Goal: Complete application form: Complete application form

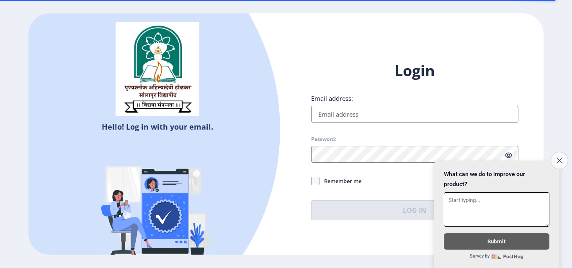
click at [556, 158] on icon "Close survey" at bounding box center [558, 160] width 5 height 5
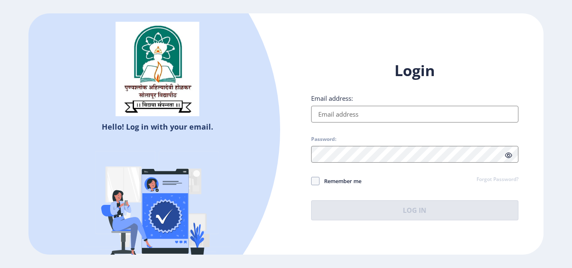
click at [485, 173] on div "Login Email address: Password: Remember me Forgot Password? Log In" at bounding box center [414, 141] width 207 height 160
click at [483, 180] on link "Forgot Password?" at bounding box center [497, 180] width 42 height 8
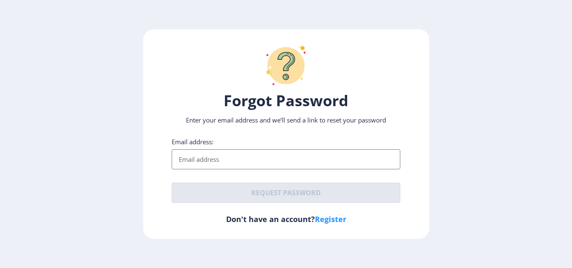
click at [307, 164] on input "Email address:" at bounding box center [286, 159] width 228 height 20
type input "[PERSON_NAME][EMAIL_ADDRESS][DOMAIN_NAME]"
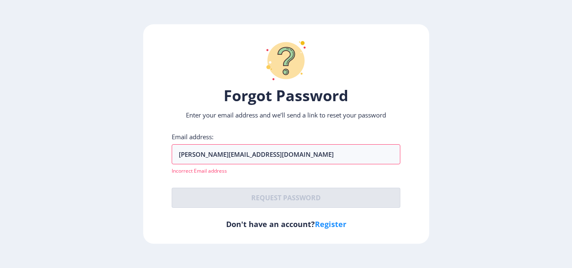
click at [233, 235] on div "Forgot Password Enter your email address and we’ll send a link to reset your pa…" at bounding box center [286, 134] width 286 height 220
click at [324, 223] on link "Register" at bounding box center [330, 224] width 31 height 10
select select
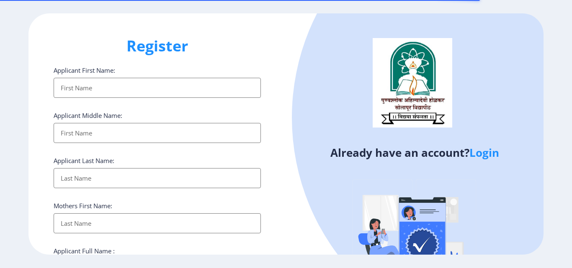
click at [112, 89] on input "Applicant First Name:" at bounding box center [157, 88] width 207 height 20
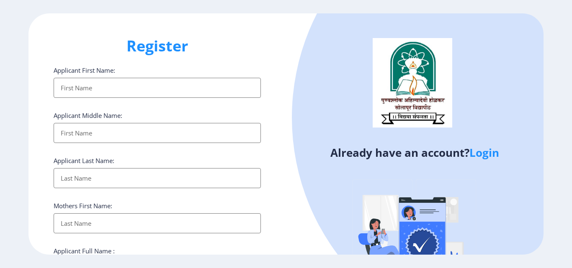
type input "[PERSON_NAME]"
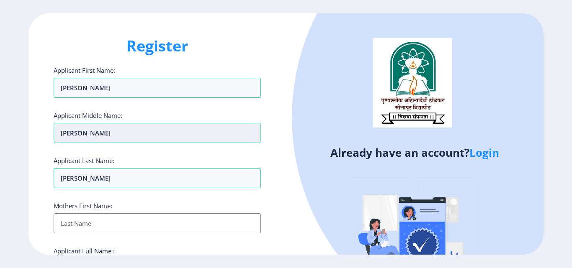
click at [75, 98] on input "[PERSON_NAME]" at bounding box center [157, 88] width 207 height 20
click at [75, 131] on input "[PERSON_NAME]" at bounding box center [157, 133] width 207 height 20
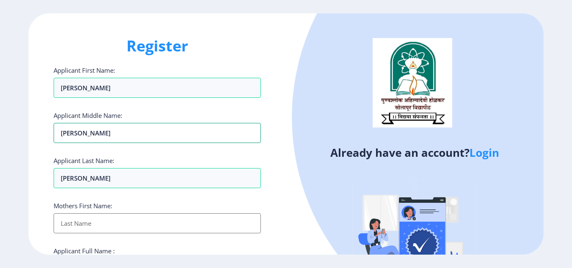
scroll to position [126, 0]
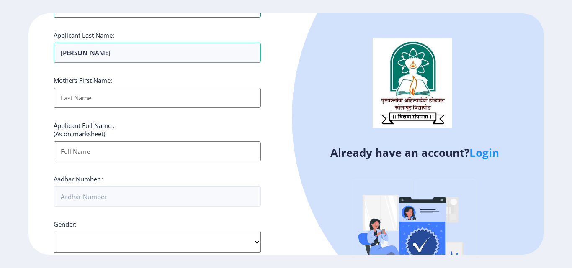
type input "[PERSON_NAME]"
click at [139, 100] on input "Applicant First Name:" at bounding box center [157, 98] width 207 height 20
type input "[PERSON_NAME]"
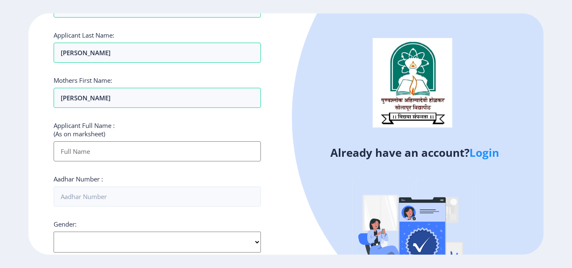
click at [110, 150] on input "Applicant First Name:" at bounding box center [157, 151] width 207 height 20
click at [129, 149] on input "Applicant First Name:" at bounding box center [157, 151] width 207 height 20
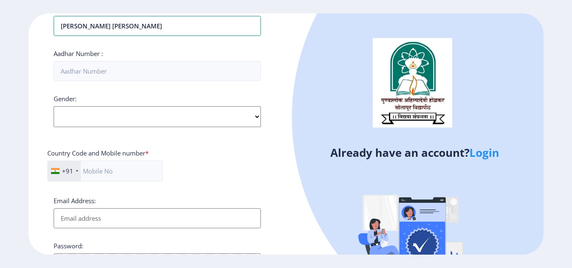
type input "[PERSON_NAME] [PERSON_NAME]"
click at [163, 92] on div "Applicant First Name: shubham Applicant Middle Name: Angad Applicant Last Name:…" at bounding box center [157, 67] width 207 height 504
click at [156, 111] on select "Select Gender [DEMOGRAPHIC_DATA] [DEMOGRAPHIC_DATA] Other" at bounding box center [157, 116] width 207 height 21
select select "[DEMOGRAPHIC_DATA]"
click at [54, 106] on select "Select Gender [DEMOGRAPHIC_DATA] [DEMOGRAPHIC_DATA] Other" at bounding box center [157, 116] width 207 height 21
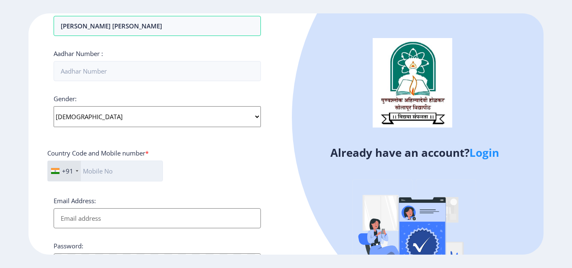
click at [117, 168] on input "text" at bounding box center [104, 171] width 115 height 21
type input "09970665500"
type input "[PERSON_NAME][EMAIL_ADDRESS][DOMAIN_NAME]"
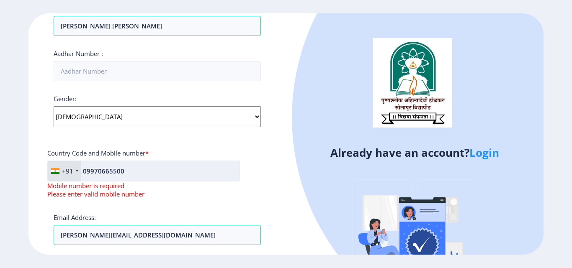
click at [87, 172] on input "09970665500" at bounding box center [143, 171] width 192 height 21
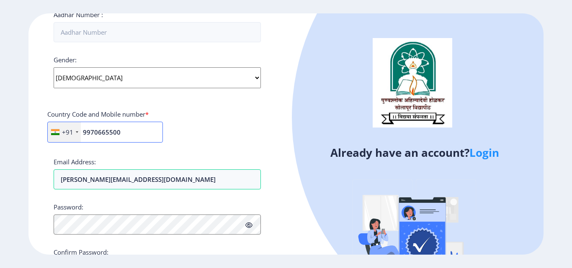
scroll to position [341, 0]
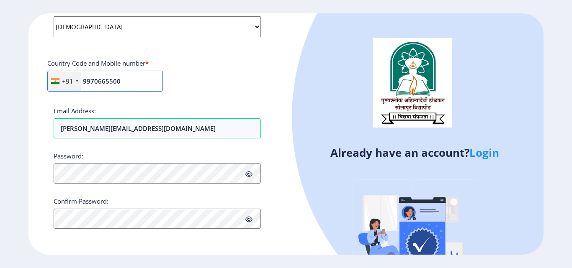
type input "9970665500"
click at [248, 176] on icon at bounding box center [248, 174] width 7 height 6
click at [288, 201] on div "Already have an account? Login" at bounding box center [414, 161] width 257 height 296
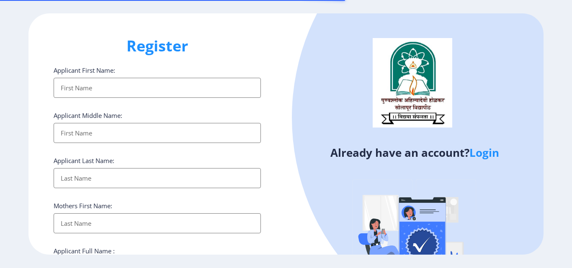
select select
click at [164, 50] on h1 "Register" at bounding box center [157, 46] width 207 height 20
click at [124, 88] on input "Applicant First Name:" at bounding box center [157, 88] width 207 height 20
type input "[PERSON_NAME]"
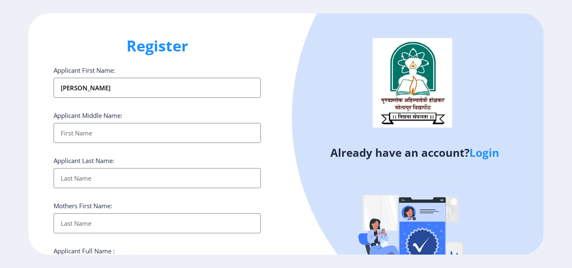
type input "[PERSON_NAME]"
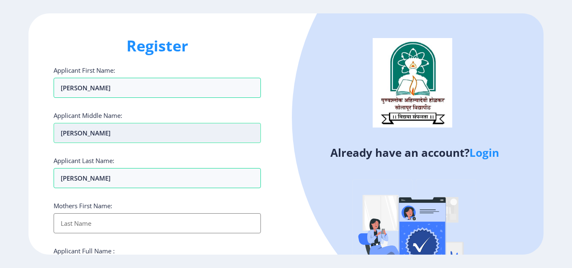
click at [84, 98] on input "[PERSON_NAME]" at bounding box center [157, 88] width 207 height 20
click at [83, 140] on input "[PERSON_NAME]" at bounding box center [157, 133] width 207 height 20
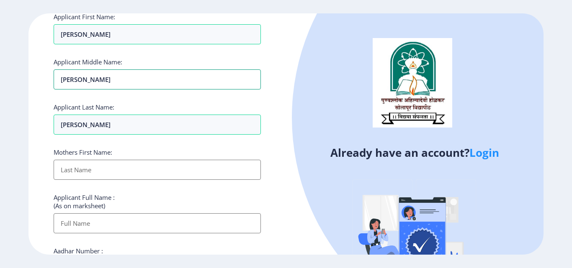
scroll to position [126, 0]
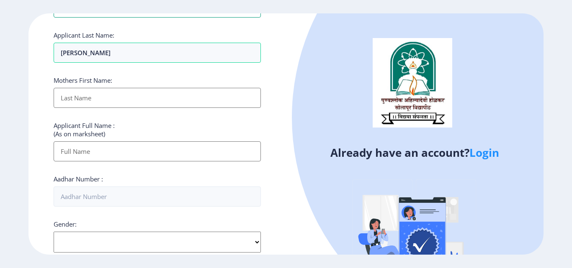
type input "[PERSON_NAME]"
click at [85, 105] on input "Applicant First Name:" at bounding box center [157, 98] width 207 height 20
type input "[PERSON_NAME]"
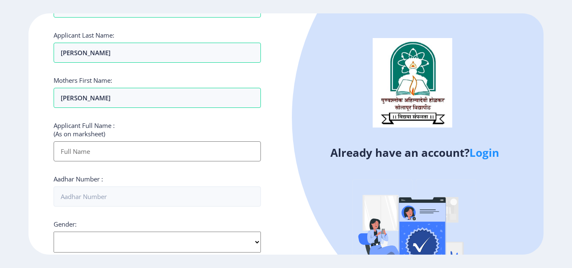
click at [77, 147] on input "Applicant First Name:" at bounding box center [157, 151] width 207 height 20
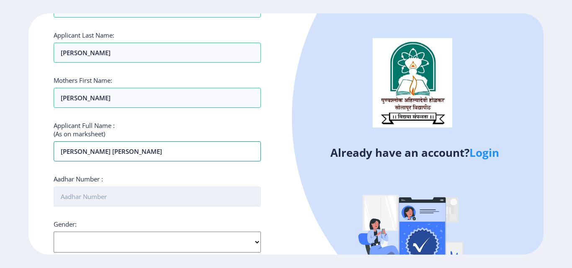
type input "[PERSON_NAME] [PERSON_NAME]"
click at [123, 192] on input "Aadhar Number :" at bounding box center [157, 197] width 207 height 20
click at [94, 205] on input "783530895082" at bounding box center [157, 197] width 207 height 20
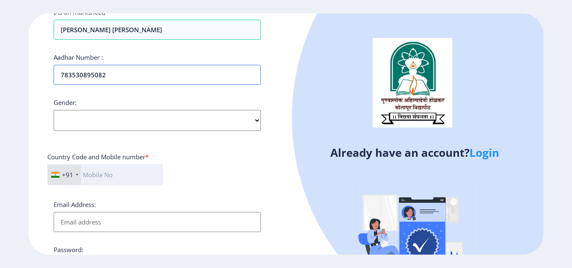
scroll to position [251, 0]
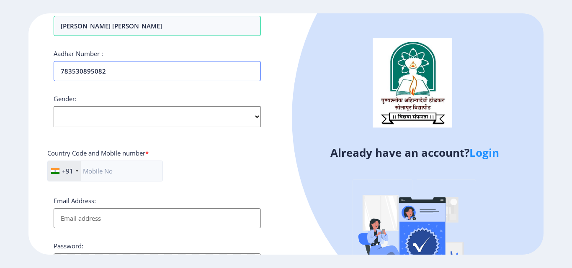
type input "783530895082"
click at [111, 118] on select "Select Gender [DEMOGRAPHIC_DATA] [DEMOGRAPHIC_DATA] Other" at bounding box center [157, 116] width 207 height 21
select select "[DEMOGRAPHIC_DATA]"
click at [54, 106] on select "Select Gender [DEMOGRAPHIC_DATA] [DEMOGRAPHIC_DATA] Other" at bounding box center [157, 116] width 207 height 21
click at [105, 173] on input "text" at bounding box center [104, 171] width 115 height 21
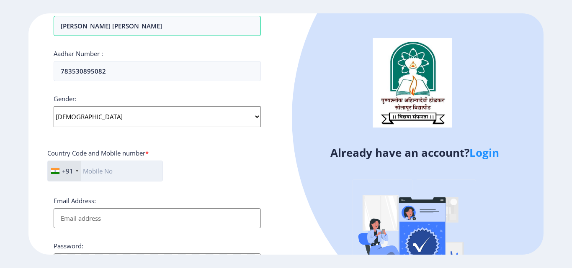
type input "09970665500"
type input "[PERSON_NAME][EMAIL_ADDRESS][DOMAIN_NAME]"
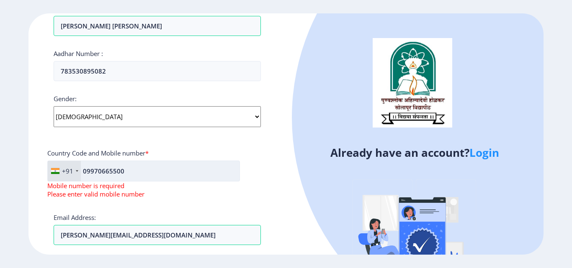
click at [88, 170] on input "09970665500" at bounding box center [143, 171] width 192 height 21
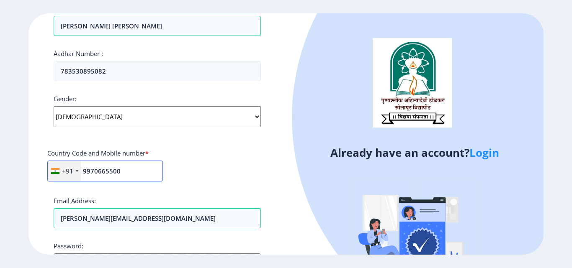
type input "9970665500"
click at [218, 176] on div "+91 [GEOGRAPHIC_DATA] ([GEOGRAPHIC_DATA]) +91 [GEOGRAPHIC_DATA] (‫[GEOGRAPHIC_D…" at bounding box center [157, 175] width 220 height 28
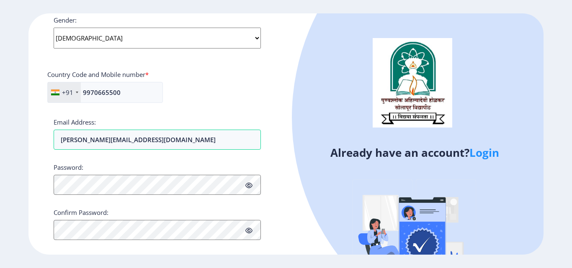
scroll to position [341, 0]
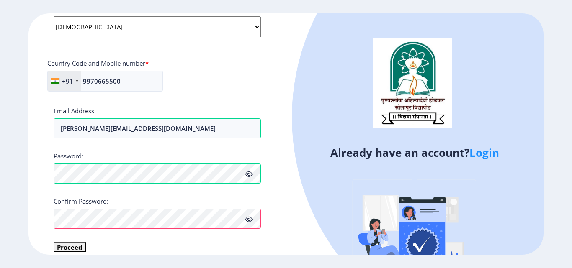
click at [248, 221] on icon at bounding box center [248, 219] width 7 height 6
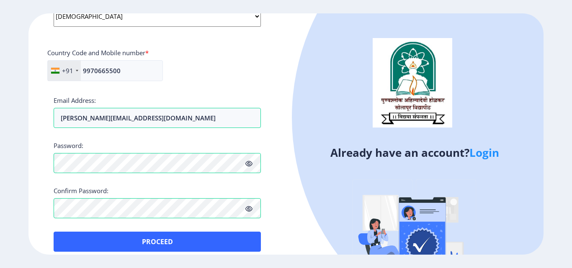
scroll to position [361, 0]
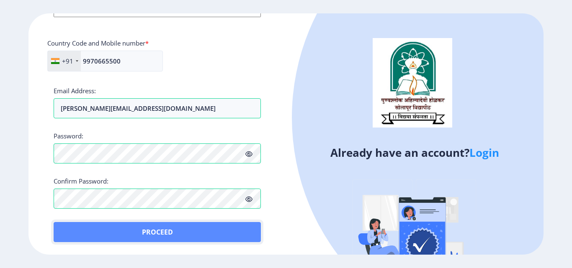
click at [155, 228] on button "Proceed" at bounding box center [157, 232] width 207 height 20
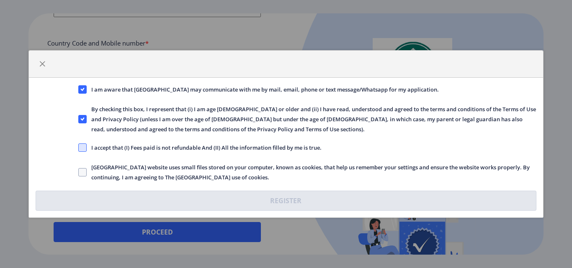
click at [88, 144] on span "I accept that (I) Fees paid is not refundable And (II) All the information fill…" at bounding box center [204, 148] width 235 height 10
click at [79, 148] on input "I accept that (I) Fees paid is not refundable And (II) All the information fill…" at bounding box center [78, 148] width 0 height 0
checkbox input "true"
click at [41, 63] on span "button" at bounding box center [42, 64] width 7 height 7
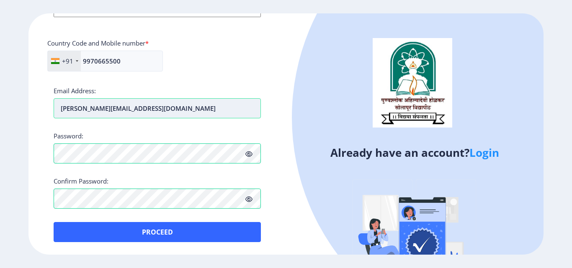
click at [64, 106] on input "[PERSON_NAME][EMAIL_ADDRESS][DOMAIN_NAME]" at bounding box center [157, 108] width 207 height 20
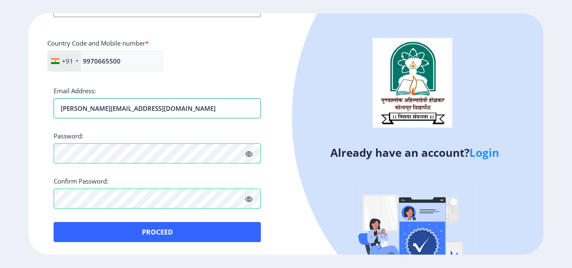
type input "[PERSON_NAME][EMAIL_ADDRESS][DOMAIN_NAME]"
click at [111, 133] on div "Password:" at bounding box center [157, 148] width 207 height 32
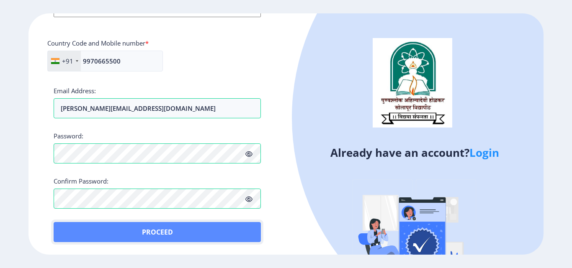
click at [135, 229] on button "Proceed" at bounding box center [157, 232] width 207 height 20
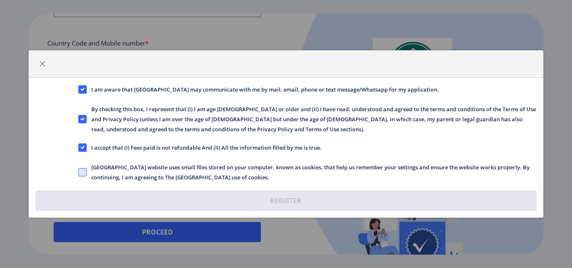
click at [85, 170] on span at bounding box center [82, 172] width 8 height 8
click at [79, 172] on input "[GEOGRAPHIC_DATA] website uses small files stored on your computer, known as co…" at bounding box center [78, 172] width 0 height 0
checkbox input "true"
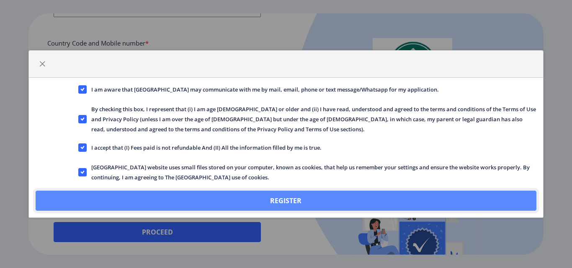
click at [182, 200] on button "Register" at bounding box center [286, 201] width 500 height 20
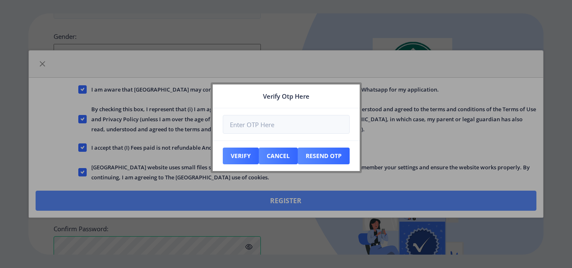
scroll to position [409, 0]
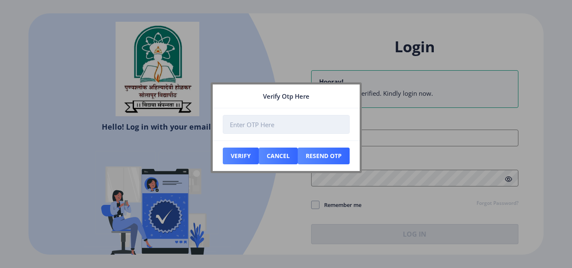
type input "[PERSON_NAME][EMAIL_ADDRESS][DOMAIN_NAME]"
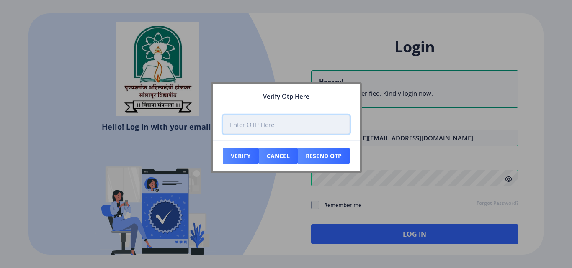
click at [276, 126] on input "number" at bounding box center [286, 124] width 127 height 19
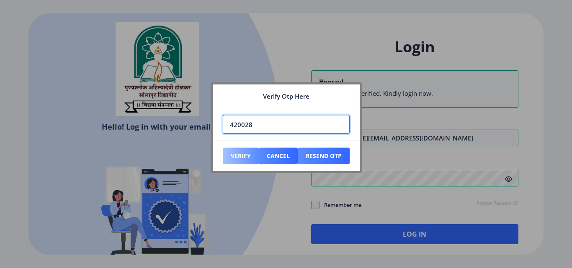
type input "420028"
click at [234, 155] on button "Verify" at bounding box center [241, 156] width 36 height 17
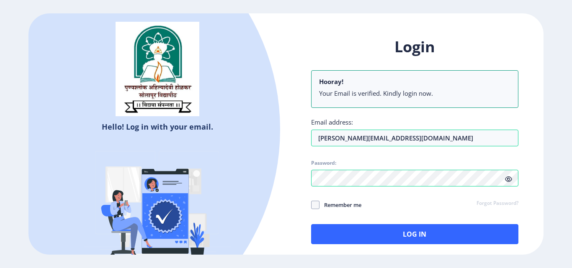
click at [507, 180] on icon at bounding box center [508, 179] width 7 height 6
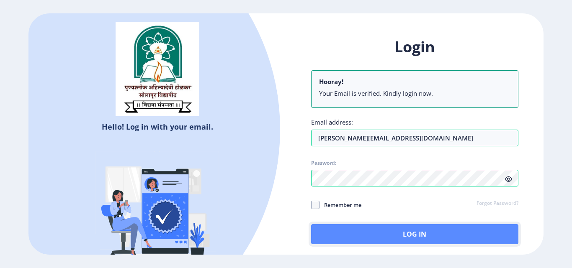
click at [413, 230] on button "Log In" at bounding box center [414, 234] width 207 height 20
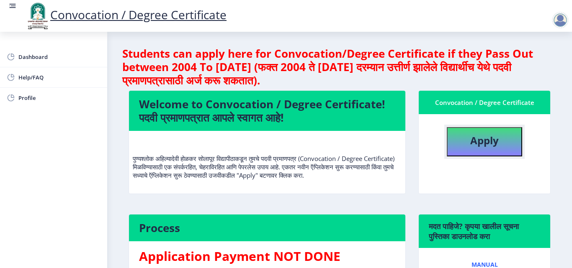
click at [488, 144] on b "Apply" at bounding box center [484, 140] width 28 height 14
select select
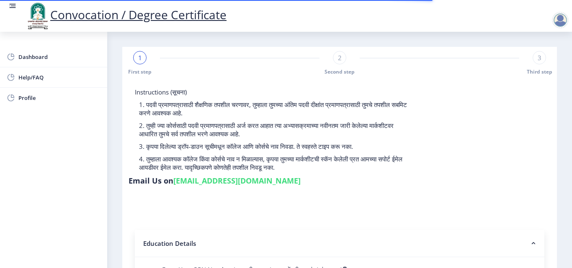
scroll to position [126, 0]
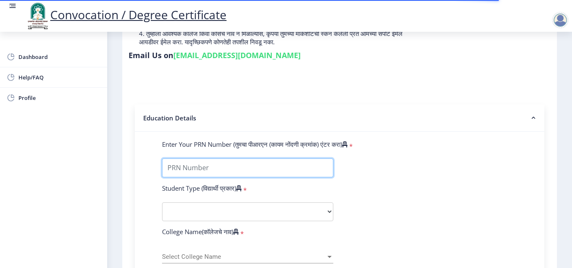
click at [238, 170] on input "Enter Your PRN Number (तुमचा पीआरएन (कायम नोंदणी क्रमांक) एंटर करा)" at bounding box center [247, 168] width 171 height 19
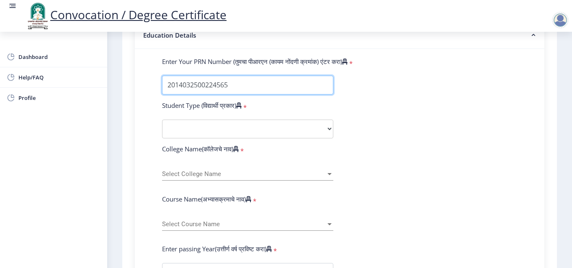
scroll to position [209, 0]
type input "2014032500224565"
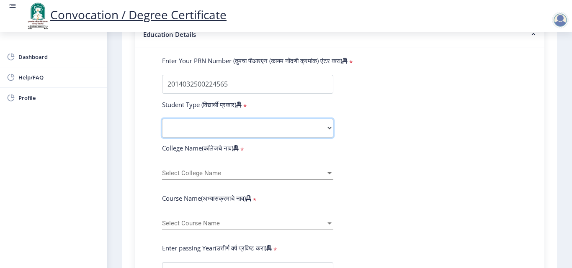
click at [254, 123] on select "Select Student Type Regular External" at bounding box center [247, 128] width 171 height 19
select select "Regular"
click at [162, 119] on select "Select Student Type Regular External" at bounding box center [247, 128] width 171 height 19
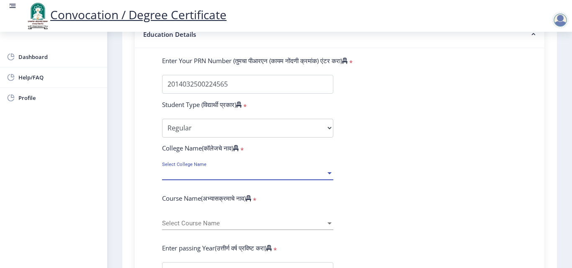
click at [231, 172] on span "Select College Name" at bounding box center [244, 173] width 164 height 7
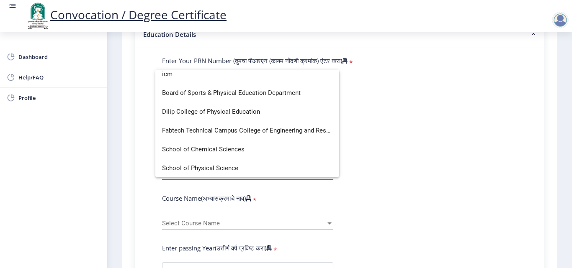
scroll to position [0, 0]
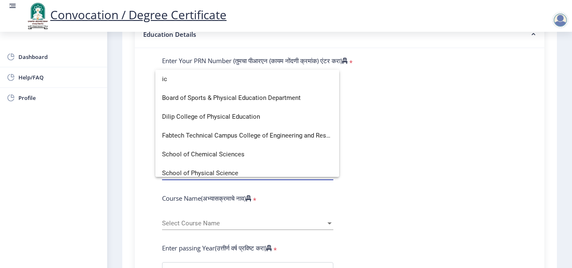
type input "i"
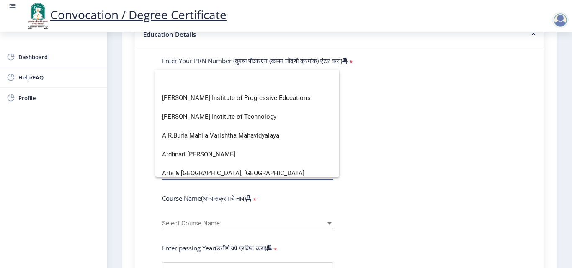
click at [359, 154] on div at bounding box center [286, 134] width 572 height 268
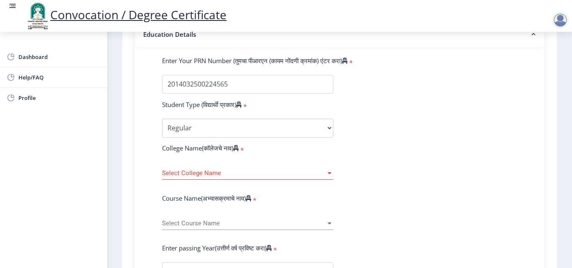
click at [312, 173] on span "Select College Name" at bounding box center [244, 173] width 164 height 7
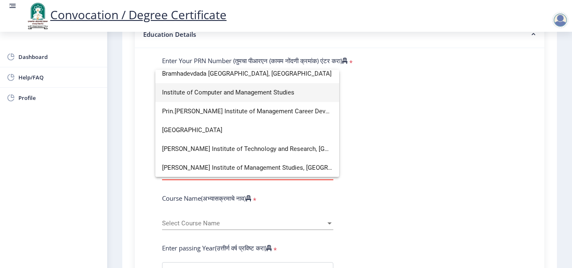
scroll to position [84, 0]
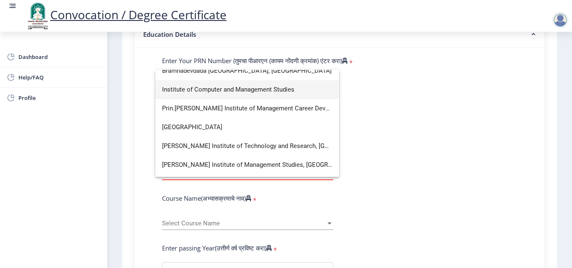
type input "institute"
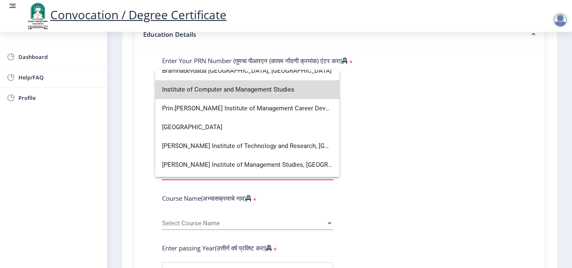
click at [264, 88] on span "Institute of Computer and Management Studies" at bounding box center [247, 89] width 170 height 19
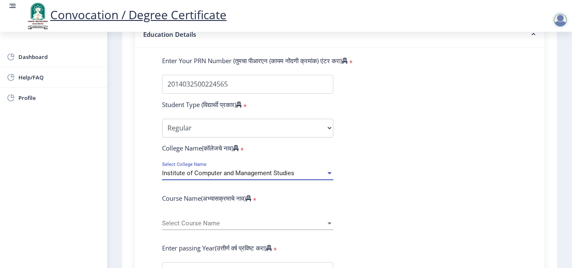
click at [327, 174] on div at bounding box center [329, 173] width 4 height 2
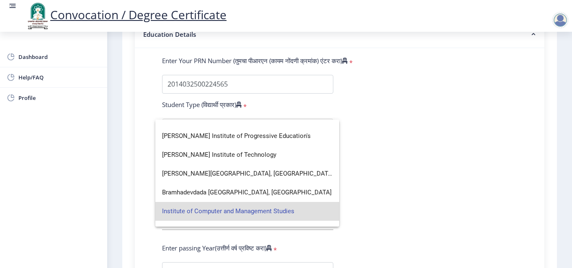
scroll to position [0, 0]
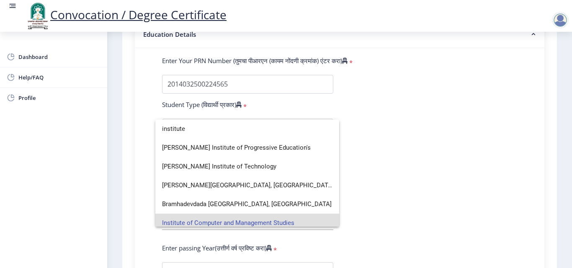
click at [393, 124] on div at bounding box center [286, 134] width 572 height 268
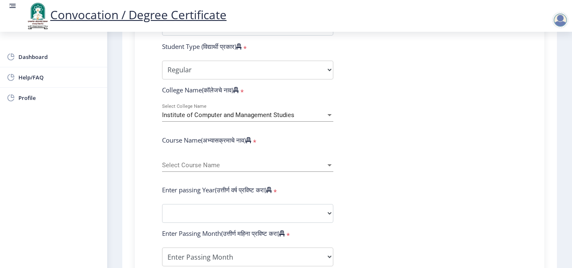
scroll to position [335, 0]
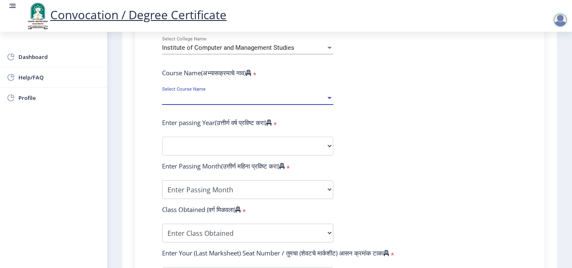
click at [326, 98] on div at bounding box center [330, 98] width 8 height 7
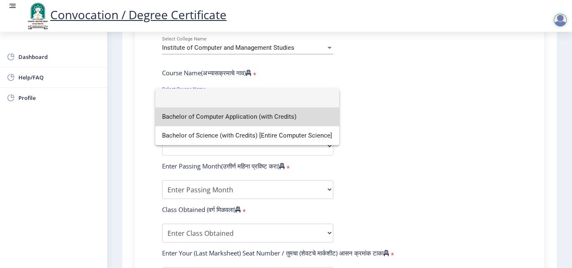
click at [274, 119] on span "Bachelor of Computer Application (with Credits)" at bounding box center [247, 117] width 170 height 19
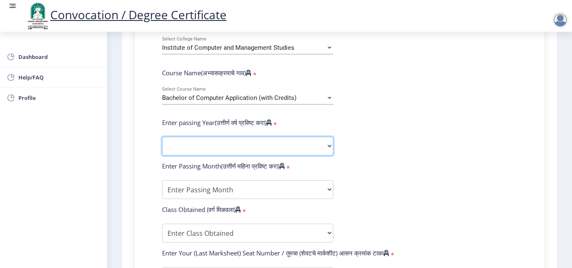
click at [287, 145] on select "2025 2024 2023 2022 2021 2020 2019 2018 2017 2016 2015 2014 2013 2012 2011 2010…" at bounding box center [247, 146] width 171 height 19
select select "2017"
click at [162, 137] on select "2025 2024 2023 2022 2021 2020 2019 2018 2017 2016 2015 2014 2013 2012 2011 2010…" at bounding box center [247, 146] width 171 height 19
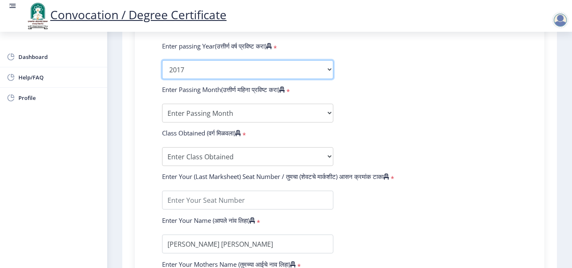
scroll to position [418, 0]
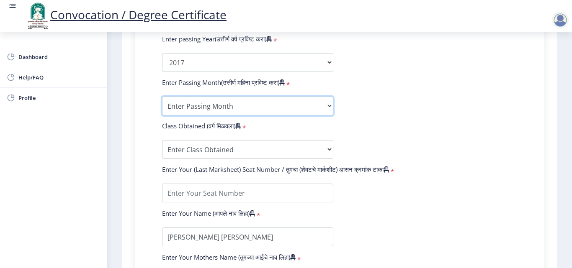
click at [256, 102] on select "Enter Passing Month March April May October November December" at bounding box center [247, 106] width 171 height 19
select select "March"
click at [162, 97] on select "Enter Passing Month March April May October November December" at bounding box center [247, 106] width 171 height 19
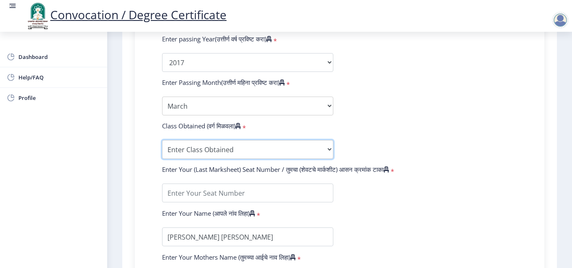
click at [240, 146] on select "Enter Class Obtained FIRST CLASS WITH DISTINCTION FIRST CLASS HIGHER SECOND CLA…" at bounding box center [247, 149] width 171 height 19
click at [363, 153] on form "Enter Your PRN Number (तुमचा पीआरएन (कायम नोंदणी क्रमांक) एंटर करा) * Student T…" at bounding box center [339, 69] width 367 height 444
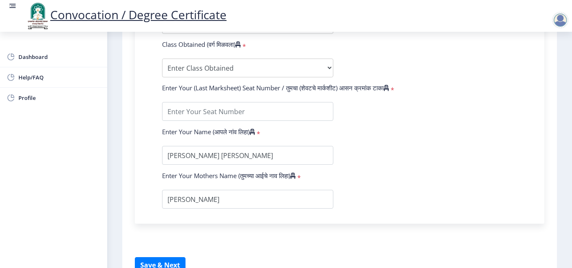
scroll to position [502, 0]
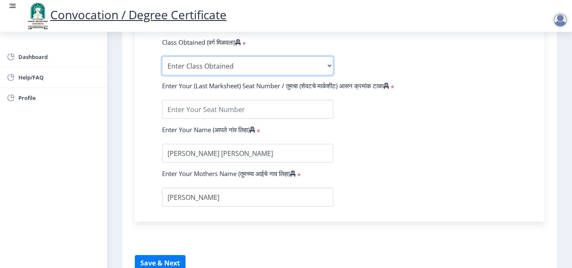
click at [307, 66] on select "Enter Class Obtained FIRST CLASS WITH DISTINCTION FIRST CLASS HIGHER SECOND CLA…" at bounding box center [247, 65] width 171 height 19
click at [297, 66] on select "Enter Class Obtained FIRST CLASS WITH DISTINCTION FIRST CLASS HIGHER SECOND CLA…" at bounding box center [247, 65] width 171 height 19
select select "Grade C"
click at [162, 56] on select "Enter Class Obtained FIRST CLASS WITH DISTINCTION FIRST CLASS HIGHER SECOND CLA…" at bounding box center [247, 65] width 171 height 19
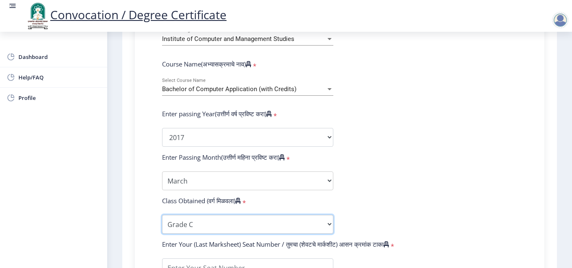
scroll to position [335, 0]
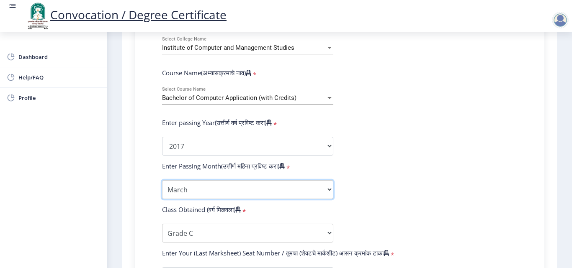
click at [281, 186] on select "Enter Passing Month March April May October November December" at bounding box center [247, 189] width 171 height 19
click at [162, 180] on select "Enter Passing Month March April May October November December" at bounding box center [247, 189] width 171 height 19
click at [295, 187] on select "Enter Passing Month March April May October November December" at bounding box center [247, 189] width 171 height 19
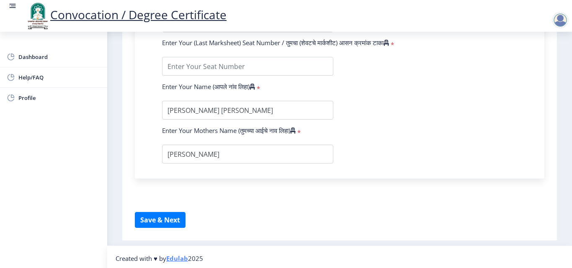
scroll to position [548, 0]
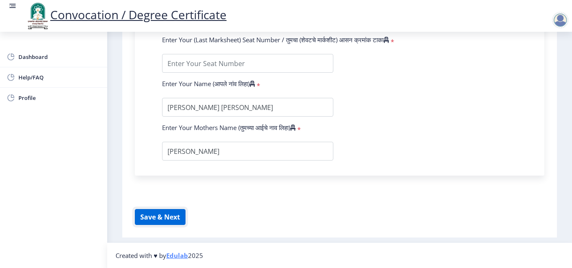
click at [168, 215] on button "Save & Next" at bounding box center [160, 217] width 51 height 16
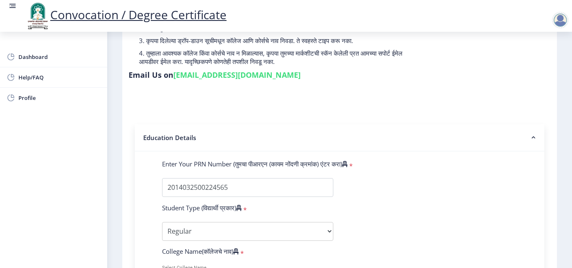
scroll to position [126, 0]
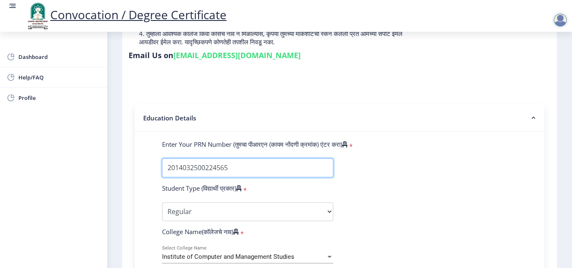
click at [294, 166] on input "Enter Your PRN Number (तुमचा पीआरएन (कायम नोंदणी क्रमांक) एंटर करा)" at bounding box center [247, 168] width 171 height 19
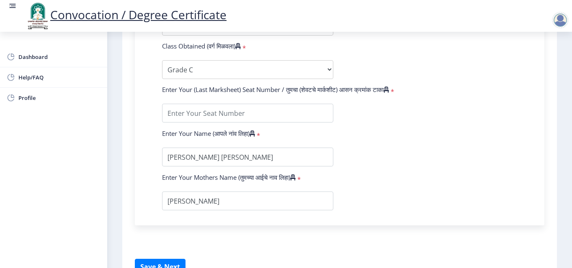
scroll to position [502, 0]
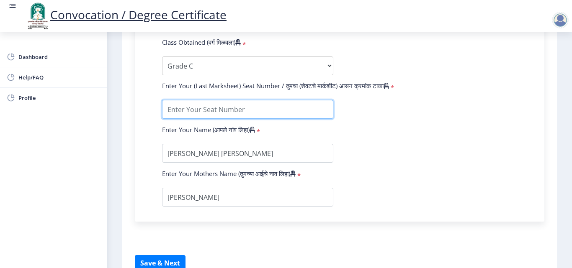
click at [277, 112] on input "textarea" at bounding box center [247, 109] width 171 height 19
type input "581733"
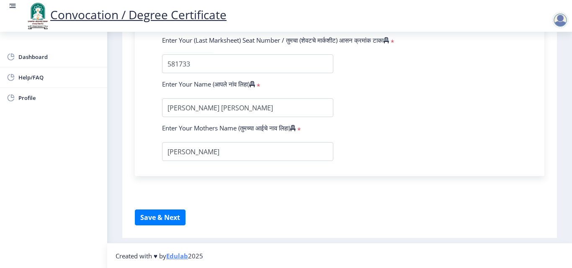
scroll to position [548, 0]
click at [167, 218] on button "Save & Next" at bounding box center [160, 217] width 51 height 16
select select
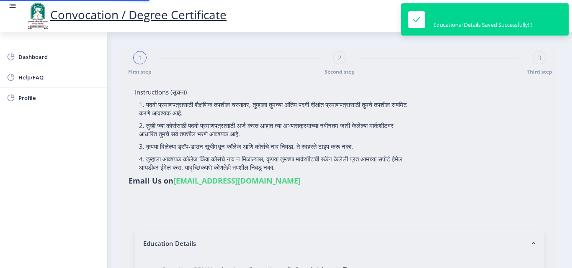
type input "2014032500224565"
select select "Regular"
select select "2017"
select select "March"
select select "Grade C"
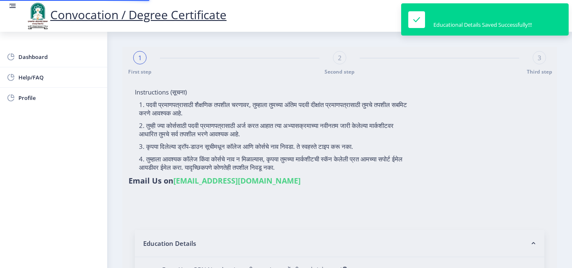
type input "581733"
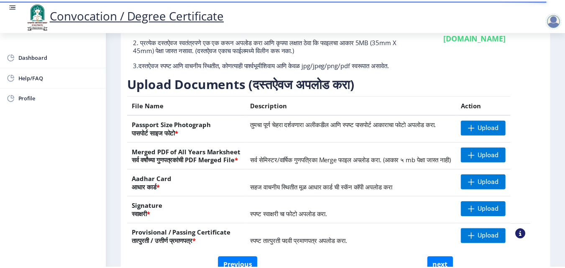
scroll to position [126, 0]
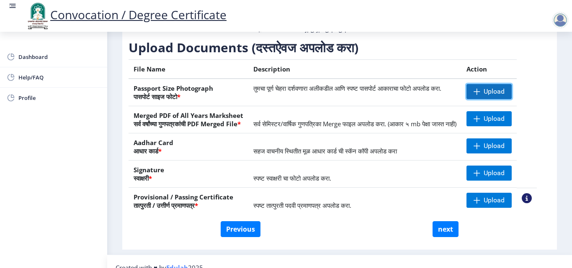
click at [491, 99] on span "Upload" at bounding box center [488, 91] width 45 height 15
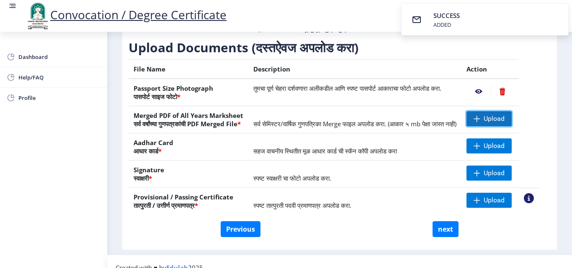
click at [480, 122] on span at bounding box center [476, 118] width 7 height 7
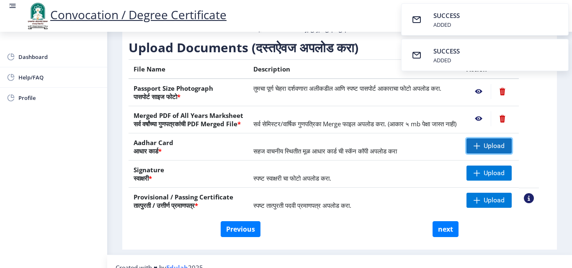
click at [482, 154] on span "Upload" at bounding box center [488, 145] width 45 height 15
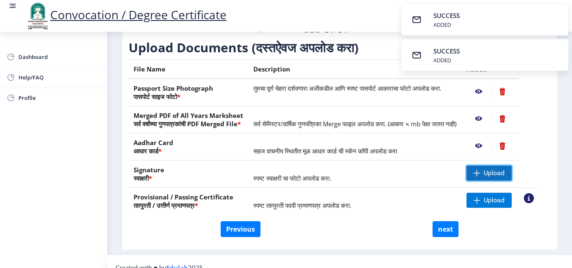
click at [491, 181] on span "Upload" at bounding box center [488, 173] width 45 height 15
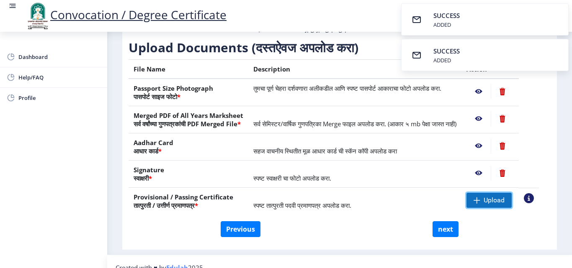
click at [491, 208] on span "Upload" at bounding box center [488, 200] width 45 height 15
click at [490, 99] on nb-action at bounding box center [478, 91] width 24 height 15
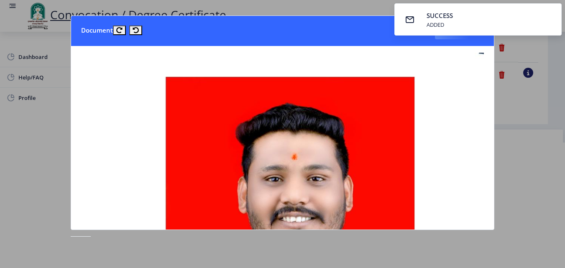
drag, startPoint x: 212, startPoint y: 29, endPoint x: 212, endPoint y: 44, distance: 14.6
click at [212, 44] on nb-card-header "Document Close" at bounding box center [282, 31] width 423 height 30
drag, startPoint x: 533, startPoint y: 29, endPoint x: 396, endPoint y: 16, distance: 138.3
click at [399, 13] on nb-toast "SUCCESS ADDED" at bounding box center [478, 19] width 167 height 32
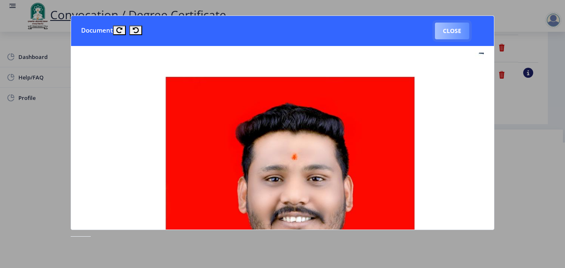
click at [448, 31] on button "Close" at bounding box center [452, 31] width 34 height 17
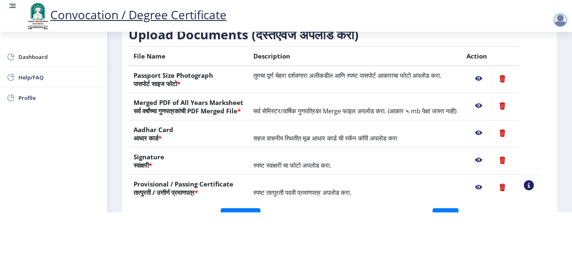
scroll to position [84, 0]
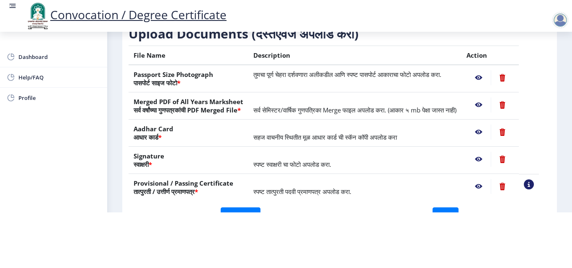
click at [488, 97] on nb-action at bounding box center [478, 104] width 24 height 15
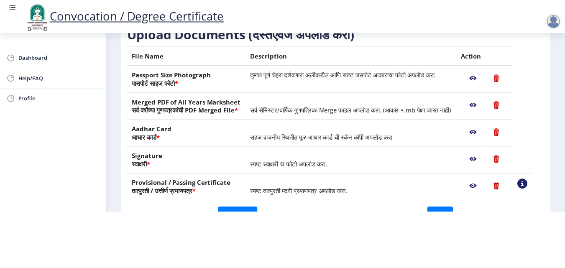
scroll to position [0, 0]
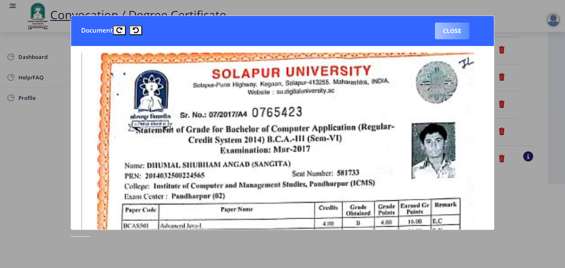
click at [457, 27] on button "Close" at bounding box center [452, 31] width 34 height 17
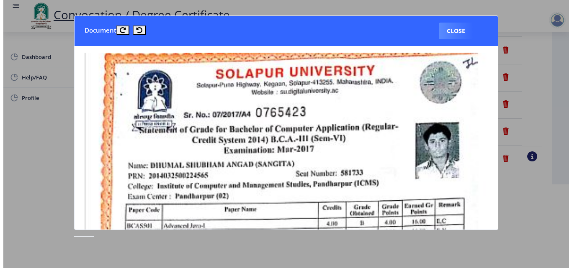
scroll to position [72, 0]
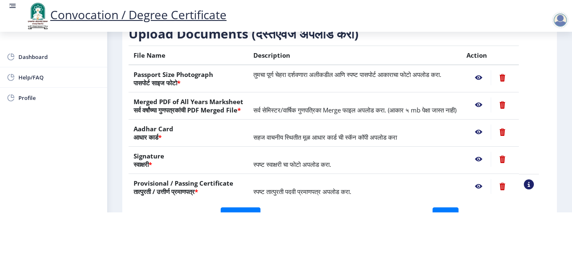
click at [489, 133] on nb-action at bounding box center [478, 132] width 24 height 15
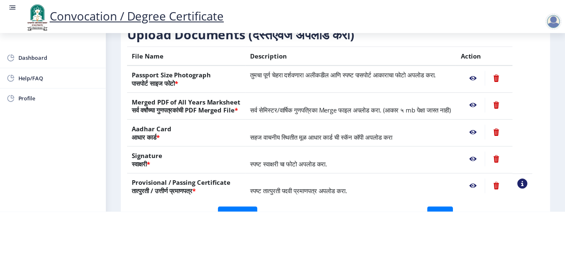
scroll to position [0, 0]
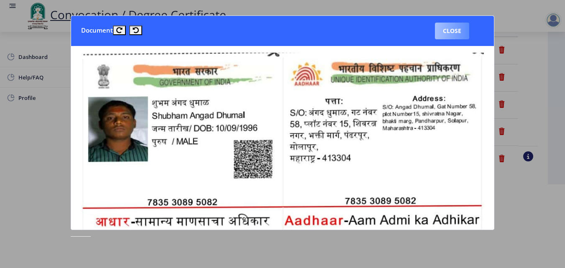
drag, startPoint x: 453, startPoint y: 28, endPoint x: 462, endPoint y: 82, distance: 55.6
click at [452, 28] on button "Close" at bounding box center [452, 31] width 34 height 17
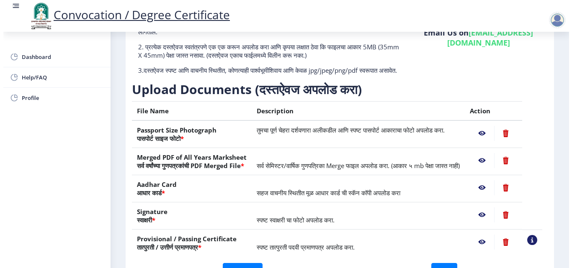
scroll to position [72, 0]
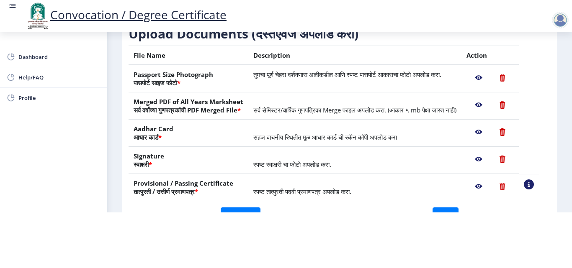
click at [486, 157] on nb-action at bounding box center [478, 159] width 24 height 15
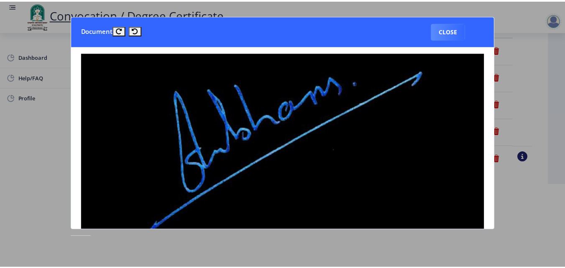
scroll to position [0, 0]
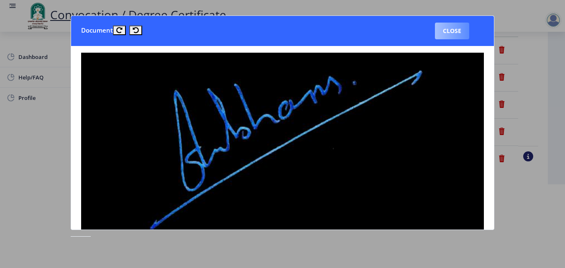
click at [453, 31] on button "Close" at bounding box center [452, 31] width 34 height 17
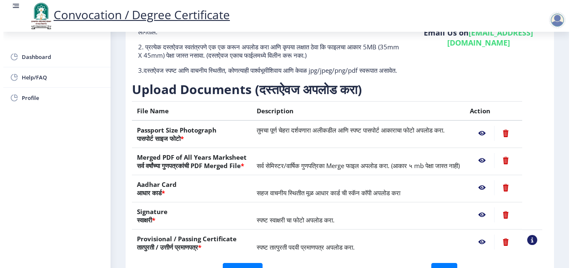
scroll to position [72, 0]
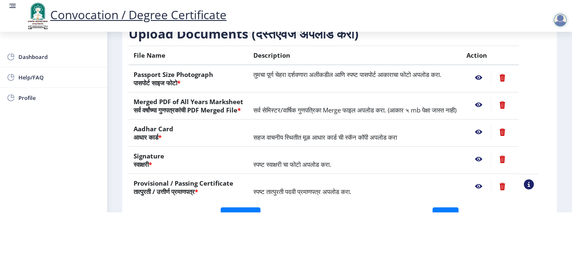
click at [488, 184] on nb-action at bounding box center [478, 186] width 24 height 15
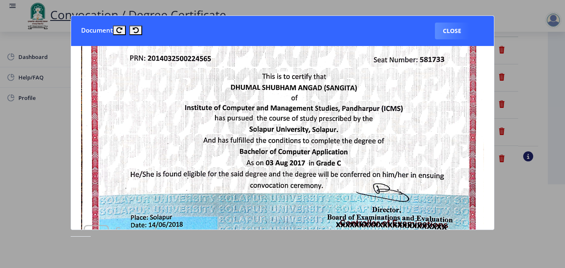
scroll to position [42, 0]
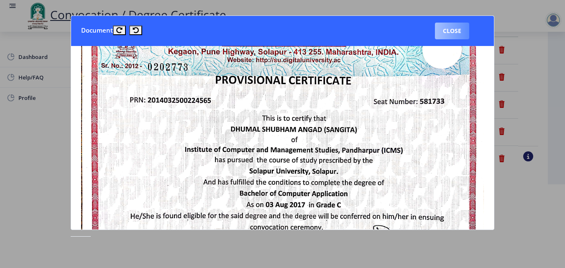
click at [452, 30] on button "Close" at bounding box center [452, 31] width 34 height 17
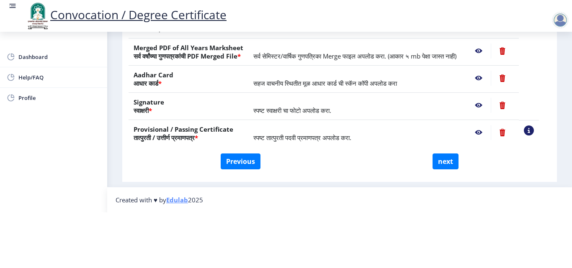
scroll to position [154, 0]
click at [446, 154] on button "next" at bounding box center [445, 162] width 26 height 16
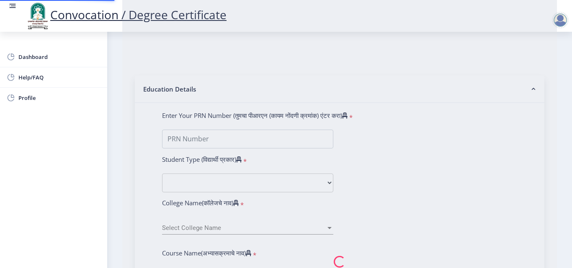
select select
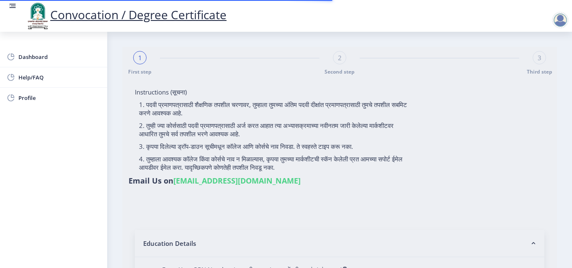
type input "[PERSON_NAME] [PERSON_NAME]"
type input "[PERSON_NAME]"
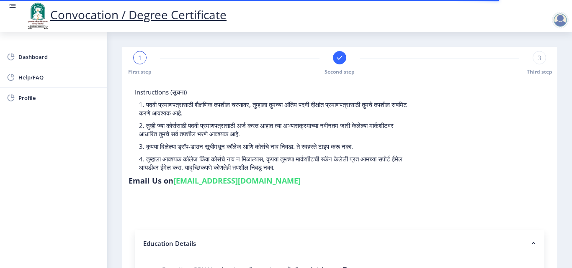
select select
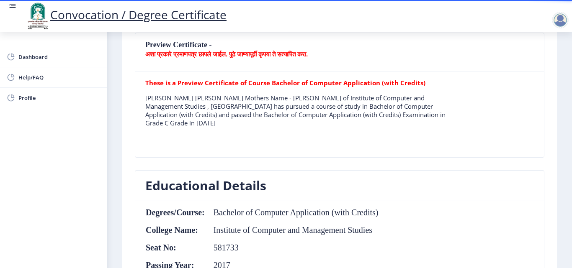
scroll to position [167, 0]
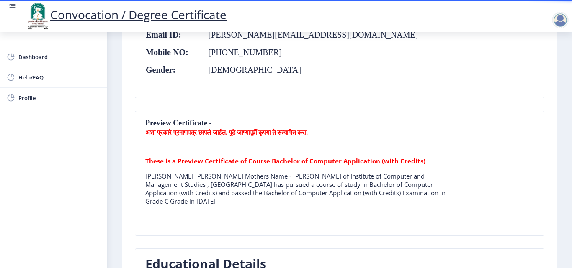
click at [195, 138] on nb-card-header "Preview Certificate - अशा प्रकारे प्रमाणपत्र छापले जाईल. पुढे जाण्यापूर्वी कृपय…" at bounding box center [339, 130] width 408 height 39
click at [184, 160] on b "These is a Preview Certificate of Course Bachelor of Computer Application (with…" at bounding box center [285, 161] width 280 height 8
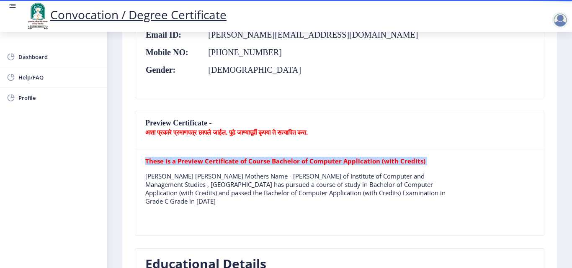
click at [184, 160] on b "These is a Preview Certificate of Course Bachelor of Computer Application (with…" at bounding box center [285, 161] width 280 height 8
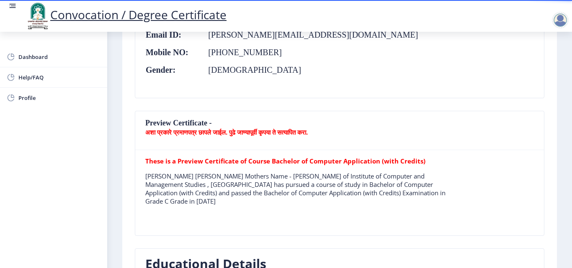
click at [171, 176] on p "[PERSON_NAME] [PERSON_NAME] Mothers Name - [PERSON_NAME] of Institute of Comput…" at bounding box center [300, 188] width 310 height 33
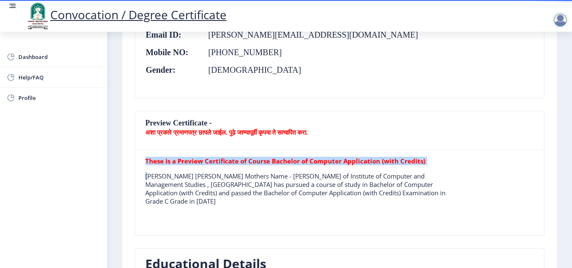
click at [171, 176] on p "[PERSON_NAME] [PERSON_NAME] Mothers Name - [PERSON_NAME] of Institute of Comput…" at bounding box center [300, 188] width 310 height 33
click at [223, 177] on p "[PERSON_NAME] [PERSON_NAME] Mothers Name - [PERSON_NAME] of Institute of Comput…" at bounding box center [300, 188] width 310 height 33
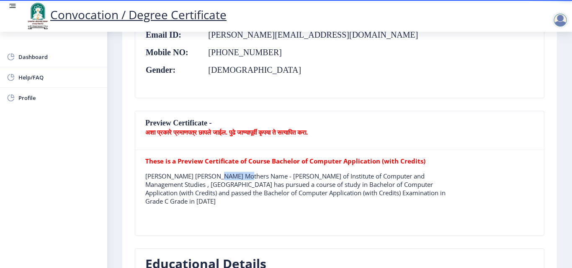
click at [223, 177] on p "[PERSON_NAME] [PERSON_NAME] Mothers Name - [PERSON_NAME] of Institute of Comput…" at bounding box center [300, 188] width 310 height 33
click at [277, 176] on p "[PERSON_NAME] [PERSON_NAME] Mothers Name - [PERSON_NAME] of Institute of Comput…" at bounding box center [300, 188] width 310 height 33
click at [190, 185] on p "[PERSON_NAME] [PERSON_NAME] Mothers Name - [PERSON_NAME] of Institute of Comput…" at bounding box center [300, 188] width 310 height 33
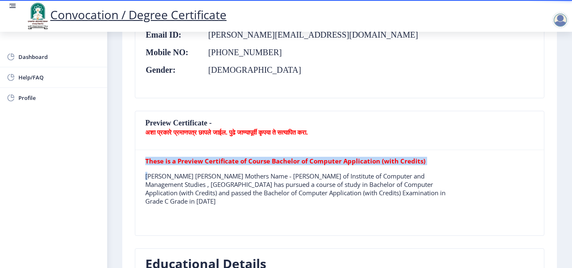
click at [190, 185] on p "[PERSON_NAME] [PERSON_NAME] Mothers Name - [PERSON_NAME] of Institute of Comput…" at bounding box center [300, 188] width 310 height 33
click at [384, 184] on p "[PERSON_NAME] [PERSON_NAME] Mothers Name - [PERSON_NAME] of Institute of Comput…" at bounding box center [300, 188] width 310 height 33
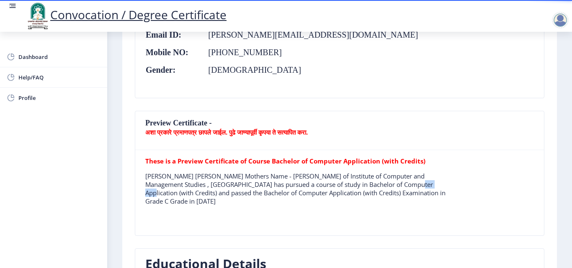
click at [384, 184] on p "[PERSON_NAME] [PERSON_NAME] Mothers Name - [PERSON_NAME] of Institute of Comput…" at bounding box center [300, 188] width 310 height 33
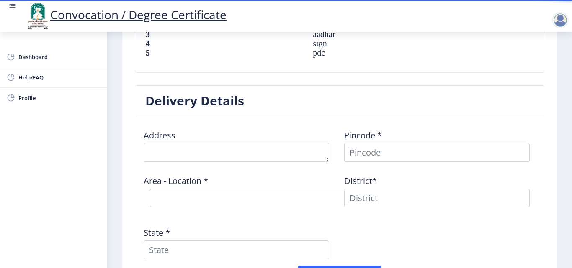
scroll to position [628, 0]
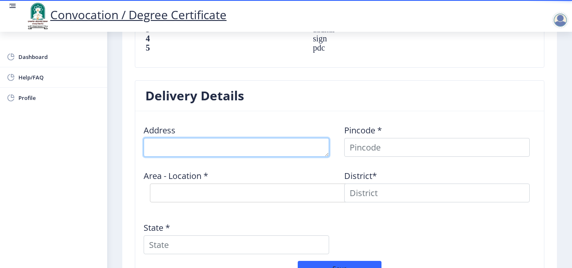
drag, startPoint x: 190, startPoint y: 133, endPoint x: 182, endPoint y: 147, distance: 15.7
click at [190, 138] on textarea at bounding box center [236, 147] width 185 height 19
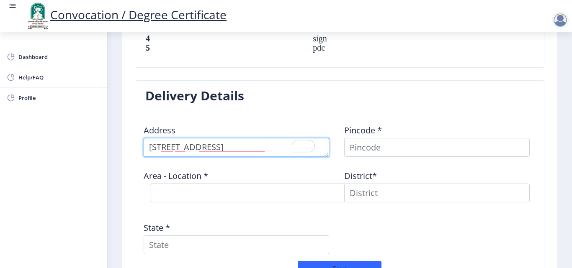
scroll to position [0, 0]
click at [170, 141] on textarea "To enrich screen reader interactions, please activate Accessibility in Grammarl…" at bounding box center [236, 147] width 185 height 19
click at [272, 138] on textarea "To enrich screen reader interactions, please activate Accessibility in Grammarl…" at bounding box center [236, 147] width 185 height 19
click at [221, 141] on textarea "To enrich screen reader interactions, please activate Accessibility in Grammarl…" at bounding box center [236, 147] width 185 height 19
type textarea "[STREET_ADDRESS] dist solapur"
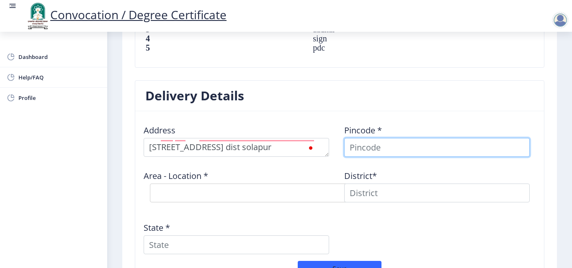
click at [362, 138] on input at bounding box center [436, 147] width 185 height 19
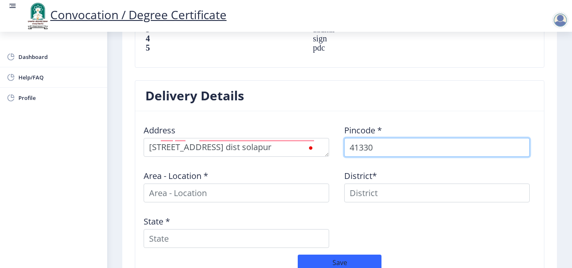
type input "413304"
select select
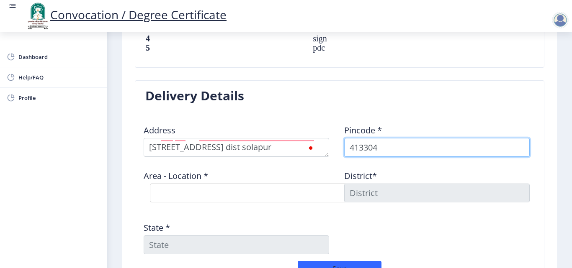
type input "413304"
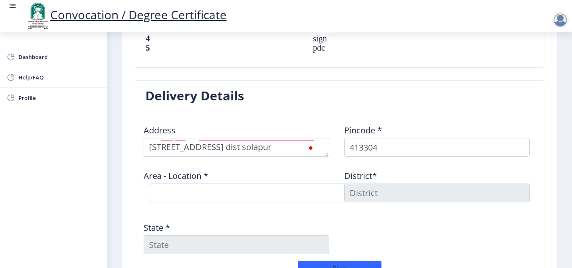
click at [274, 215] on div "State *" at bounding box center [239, 234] width 200 height 39
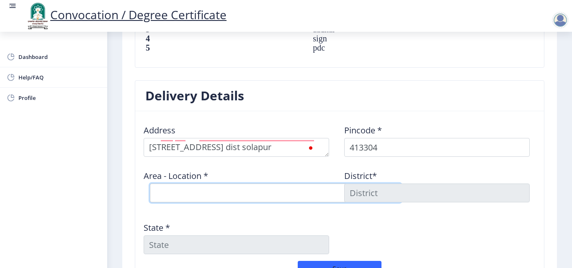
click at [277, 185] on select "Select Area Location Adhiv [PERSON_NAME] B.O Anawali B.O Babhulgaon B.O Bhandis…" at bounding box center [275, 193] width 251 height 19
select select "20: Object"
click at [150, 184] on select "Select Area Location Adhiv [PERSON_NAME] B.O Anawali B.O Babhulgaon B.O Bhandis…" at bounding box center [275, 193] width 251 height 19
type input "SOLAPUR"
type input "[GEOGRAPHIC_DATA]"
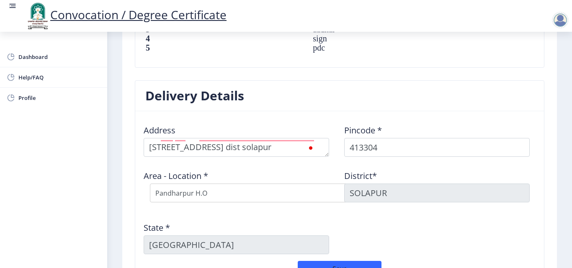
click at [348, 207] on div "Address Pincode * 413304 Area - Location * Select Area Location Adhiv [PERSON_N…" at bounding box center [339, 189] width 401 height 143
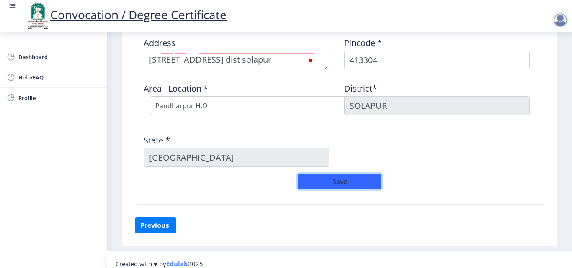
click at [344, 174] on button "Save" at bounding box center [339, 182] width 84 height 16
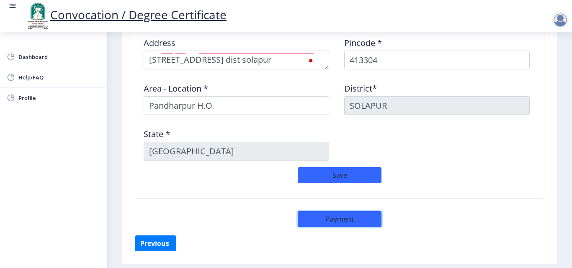
click at [331, 211] on button "Payment" at bounding box center [339, 219] width 84 height 16
select select "sealed"
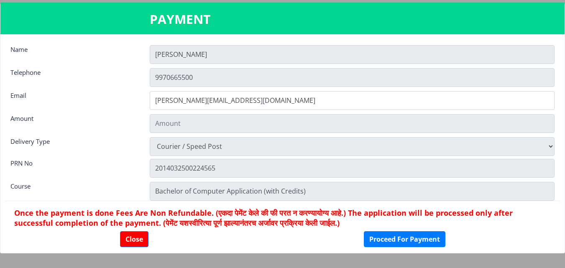
type input "2885"
click at [131, 234] on button "Close" at bounding box center [134, 239] width 28 height 16
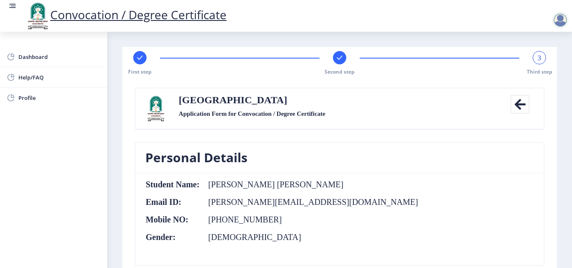
click at [521, 108] on icon at bounding box center [519, 104] width 19 height 19
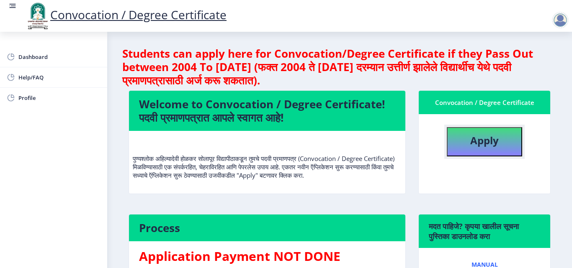
click at [504, 142] on button "Apply" at bounding box center [483, 141] width 75 height 29
select select
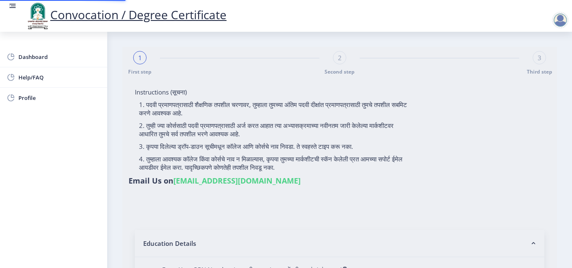
type input "[PERSON_NAME] [PERSON_NAME]"
type input "[PERSON_NAME]"
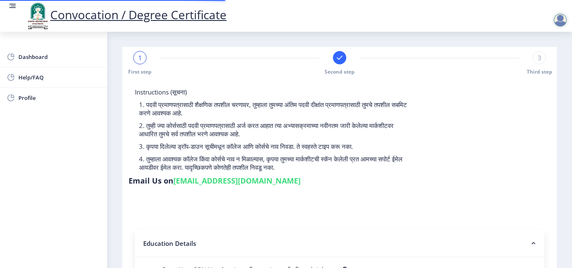
type input "2014032500224565"
select select "Regular"
select select "2017"
select select "March"
select select "Grade C"
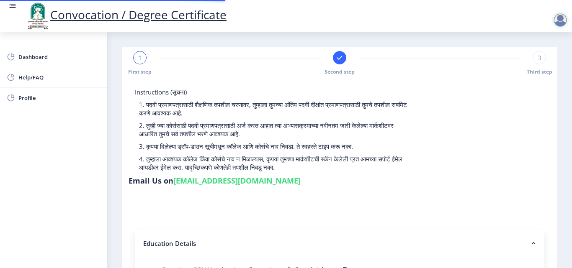
type input "581733"
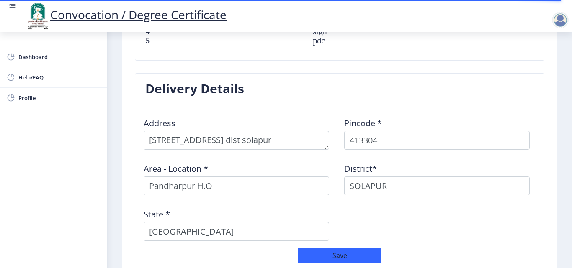
scroll to position [733, 0]
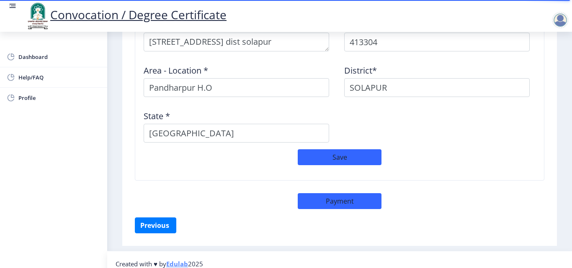
click at [557, 20] on div at bounding box center [559, 20] width 17 height 17
click at [537, 66] on span "Log out" at bounding box center [538, 65] width 54 height 10
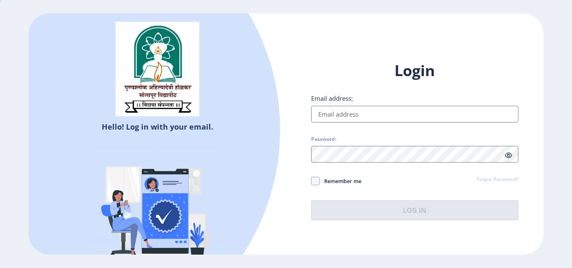
type input "[PERSON_NAME][EMAIL_ADDRESS][DOMAIN_NAME]"
